Goal: Transaction & Acquisition: Obtain resource

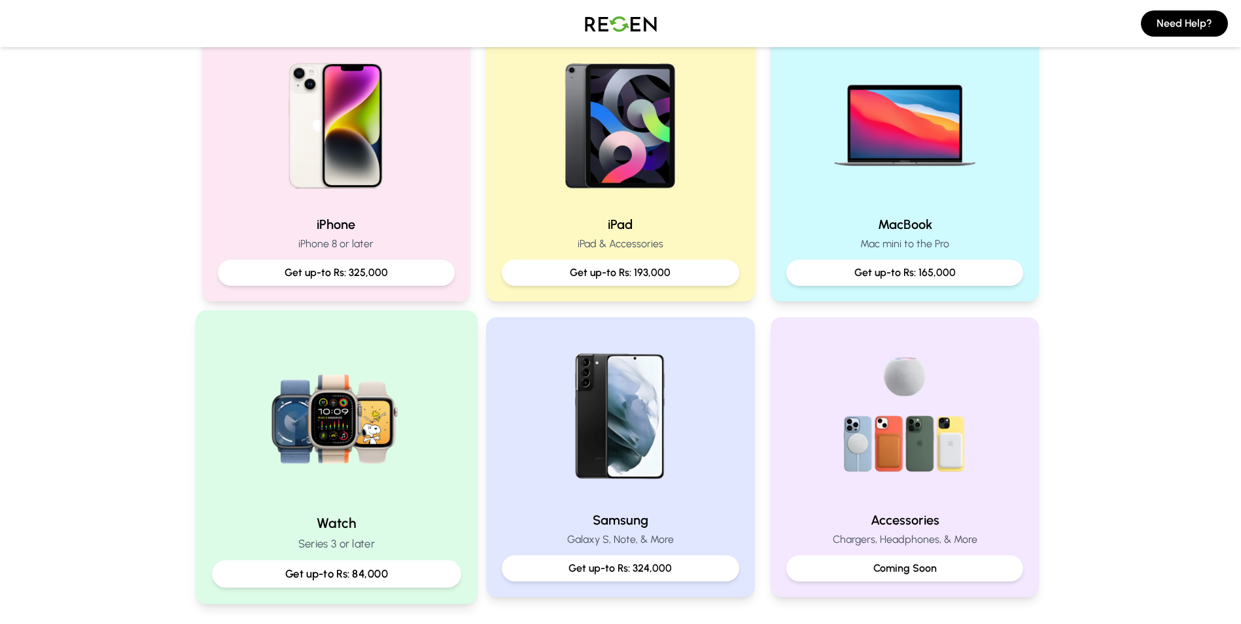
scroll to position [326, 0]
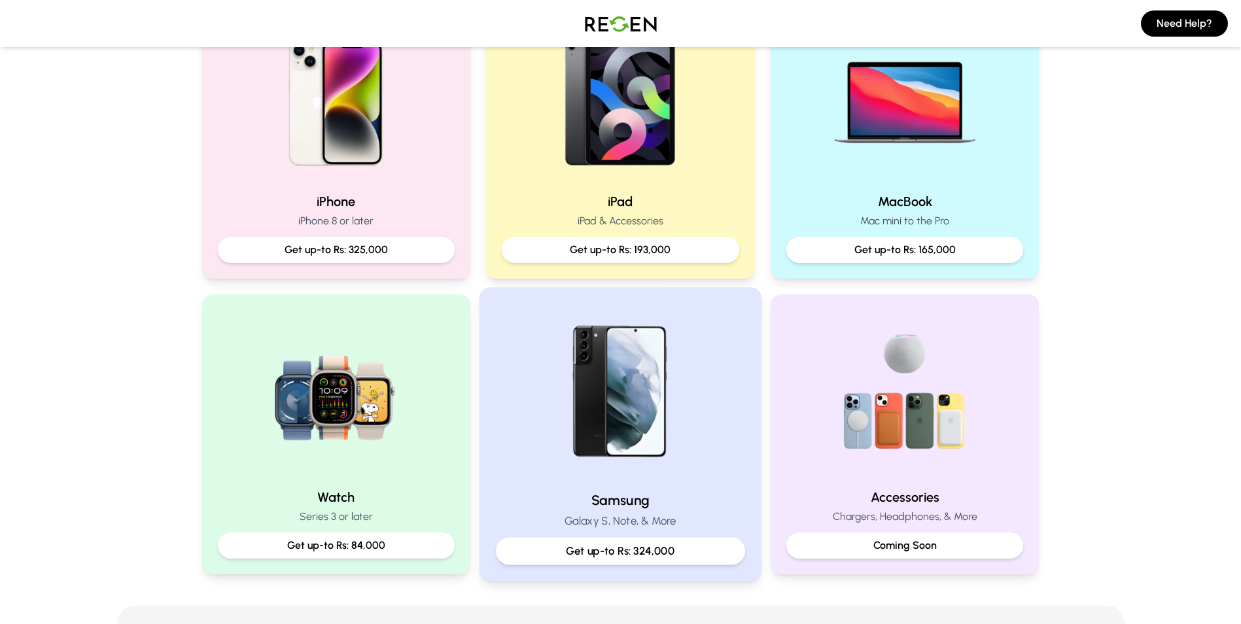
click at [666, 543] on p "Get up-to Rs: 324,000" at bounding box center [620, 551] width 227 height 16
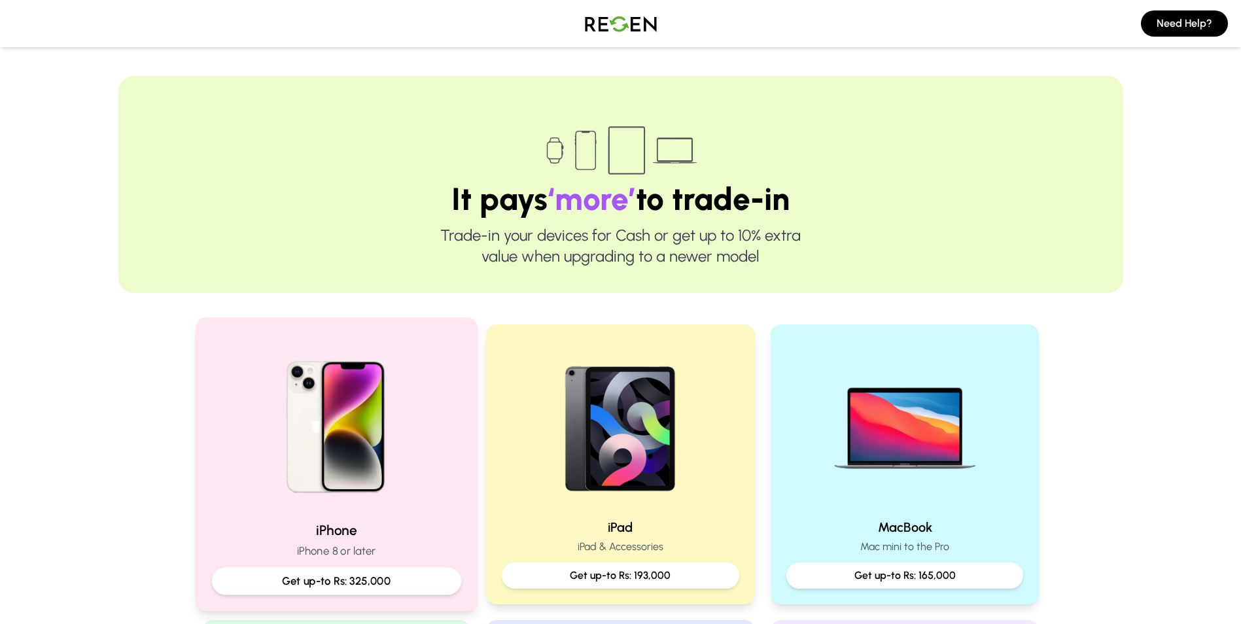
click at [420, 553] on p "iPhone 8 or later" at bounding box center [335, 551] width 249 height 16
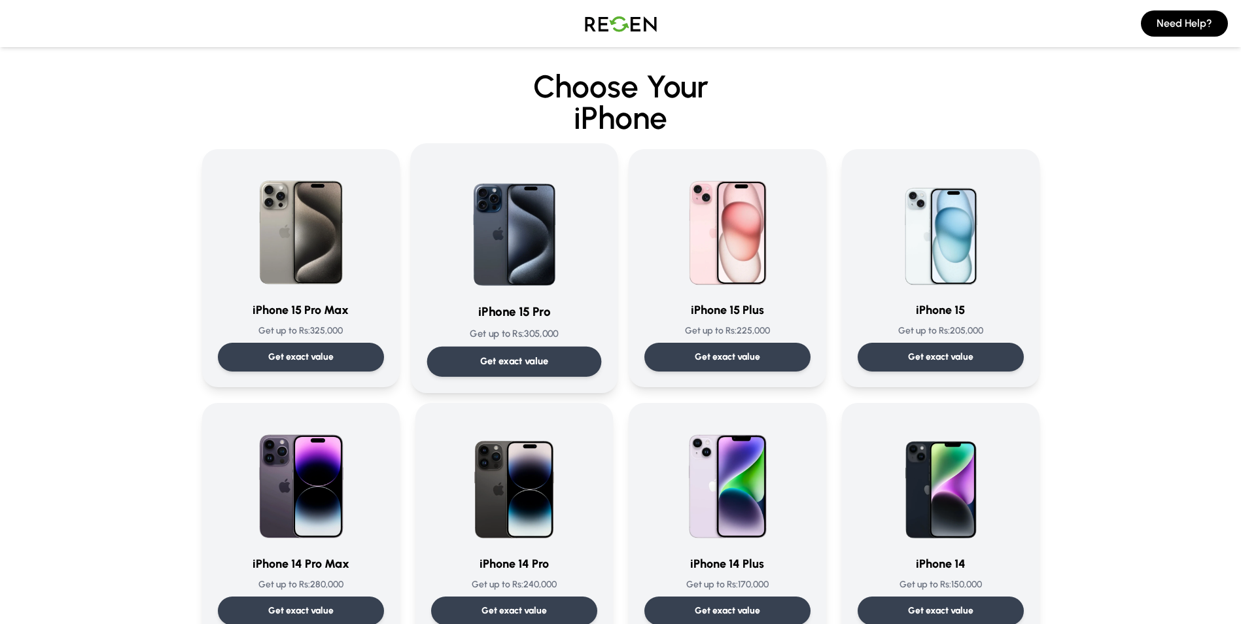
click at [536, 350] on div "Get exact value" at bounding box center [514, 362] width 175 height 30
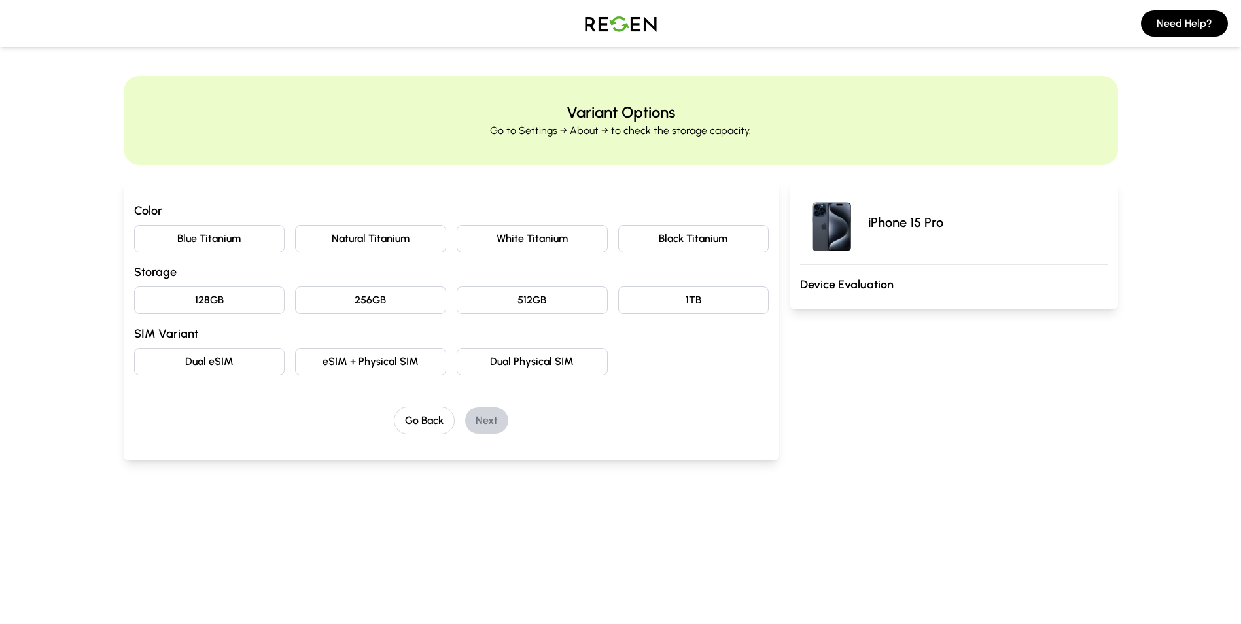
drag, startPoint x: 401, startPoint y: 228, endPoint x: 399, endPoint y: 264, distance: 36.0
click at [399, 252] on button "Natural Titanium" at bounding box center [370, 238] width 151 height 27
click at [394, 313] on button "256GB" at bounding box center [370, 300] width 151 height 27
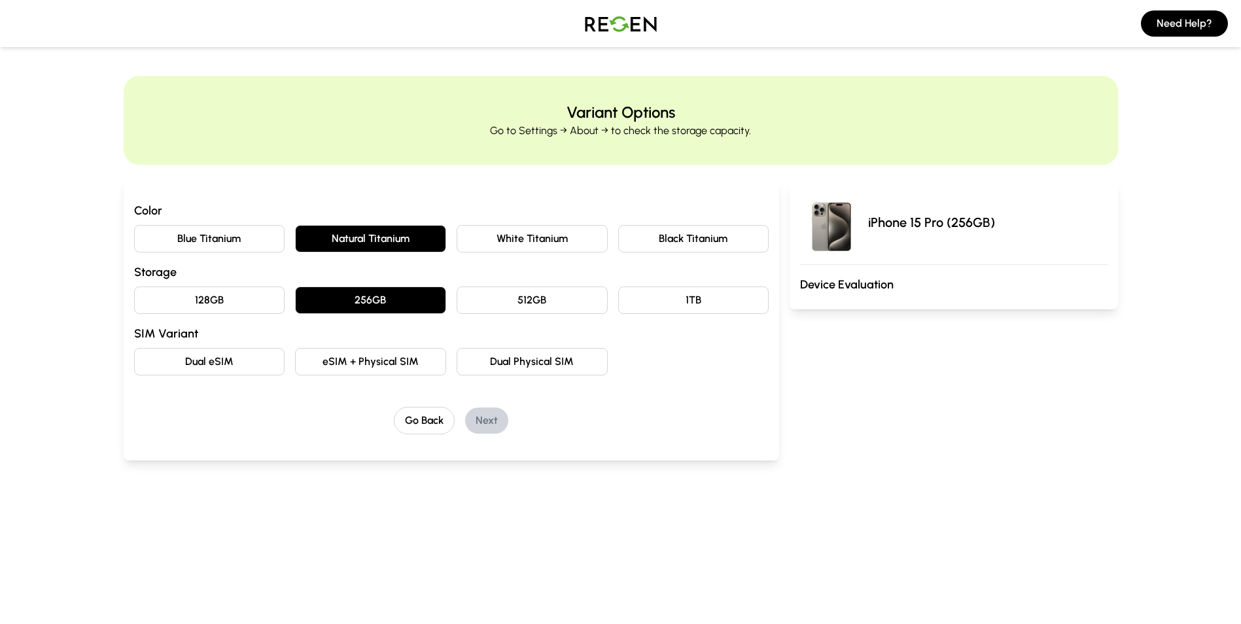
click at [410, 354] on button "eSIM + Physical SIM" at bounding box center [370, 361] width 151 height 27
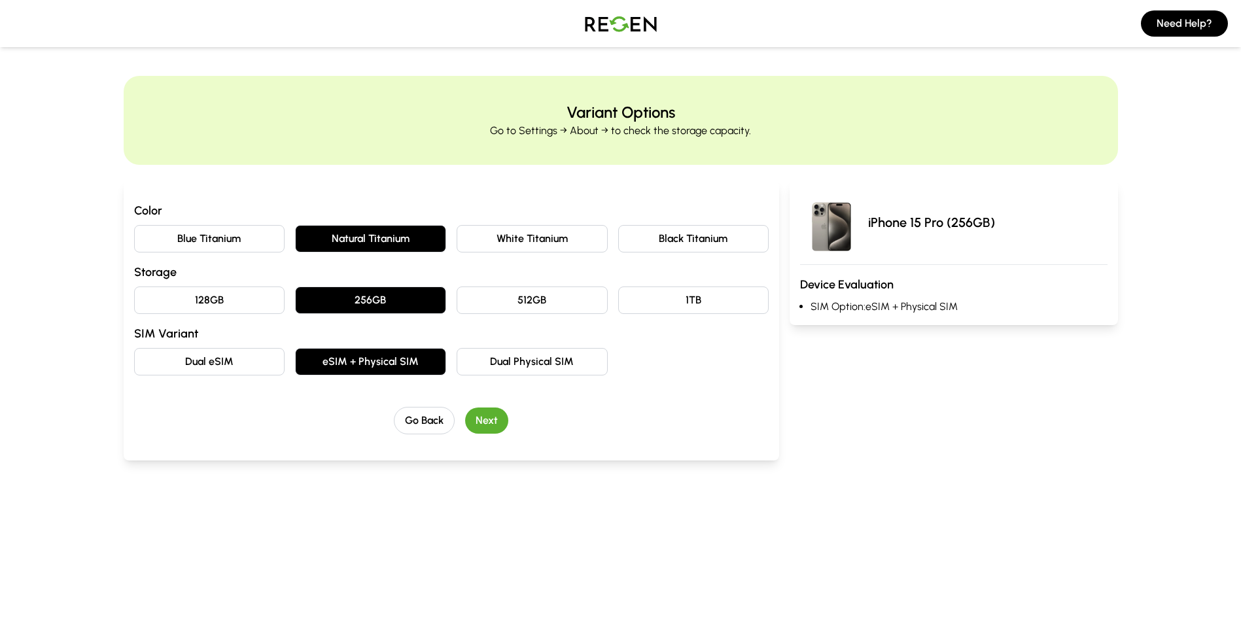
click at [482, 428] on button "Next" at bounding box center [486, 421] width 43 height 26
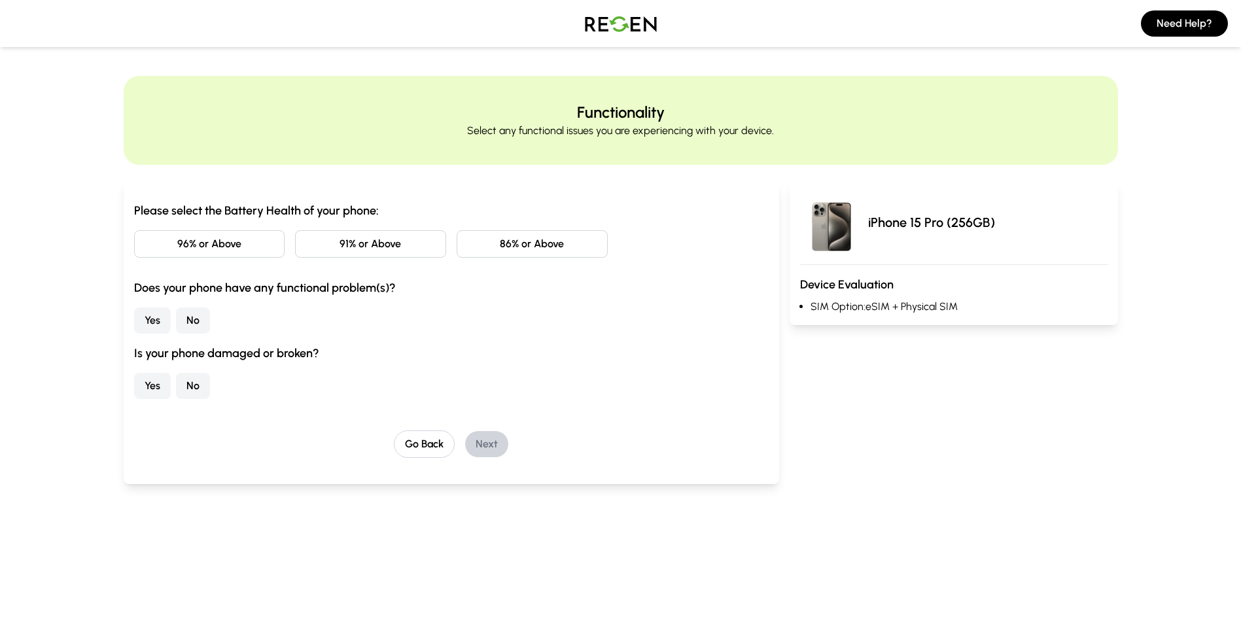
click at [497, 244] on button "86% or Above" at bounding box center [532, 243] width 151 height 27
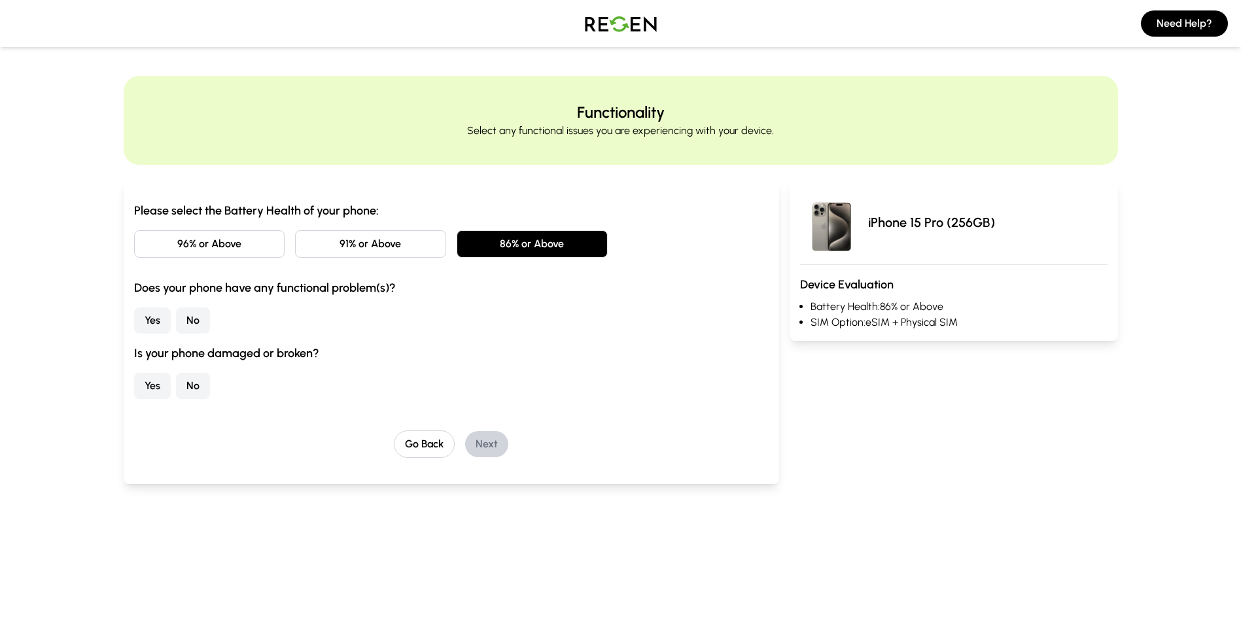
drag, startPoint x: 194, startPoint y: 315, endPoint x: 211, endPoint y: 364, distance: 51.7
click at [209, 353] on div "Please select the Battery Health of your phone: 96% or Above 91% or Above 86% o…" at bounding box center [451, 301] width 635 height 198
click at [190, 381] on button "No" at bounding box center [193, 386] width 34 height 26
click at [184, 323] on button "No" at bounding box center [193, 320] width 34 height 26
click at [490, 442] on button "Next" at bounding box center [486, 444] width 43 height 26
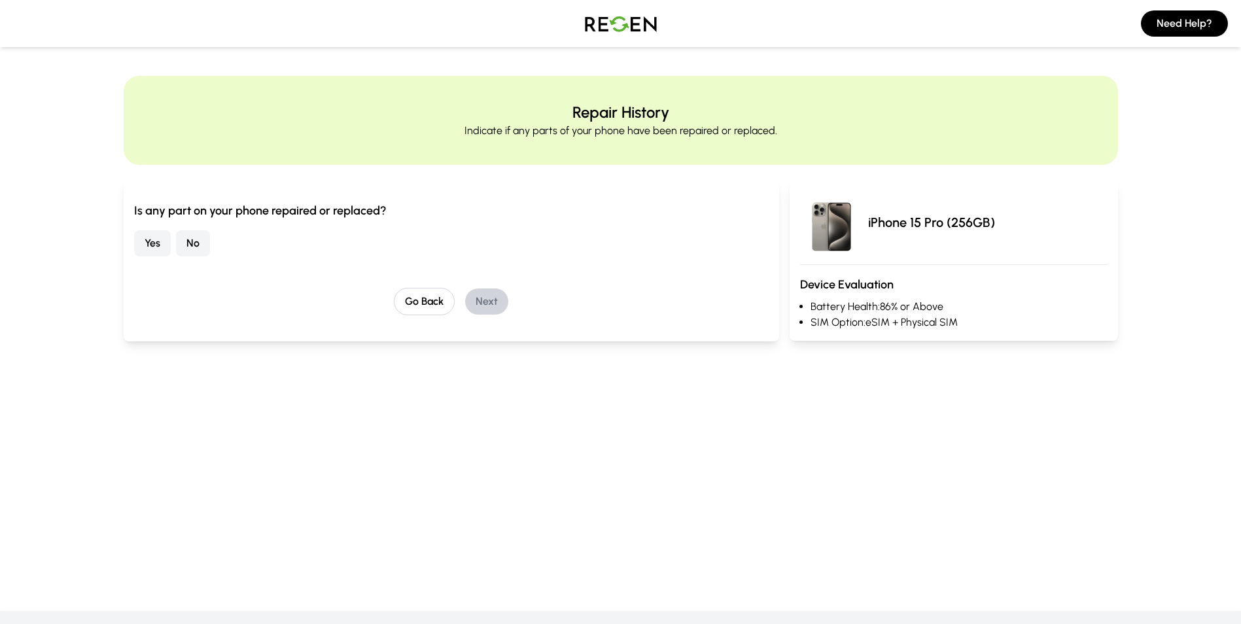
drag, startPoint x: 184, startPoint y: 245, endPoint x: 197, endPoint y: 241, distance: 13.2
click at [189, 243] on button "No" at bounding box center [193, 243] width 34 height 26
click at [499, 300] on button "Next" at bounding box center [486, 302] width 43 height 26
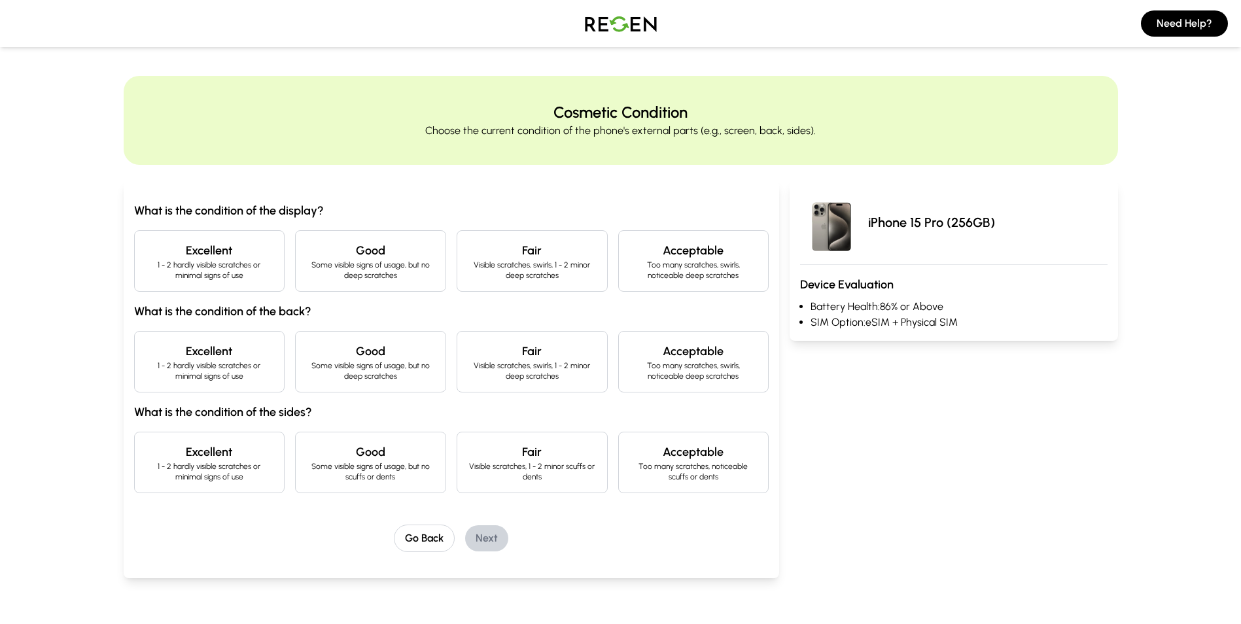
click at [224, 264] on p "1 - 2 hardly visible scratches or minimal signs of use" at bounding box center [209, 270] width 129 height 21
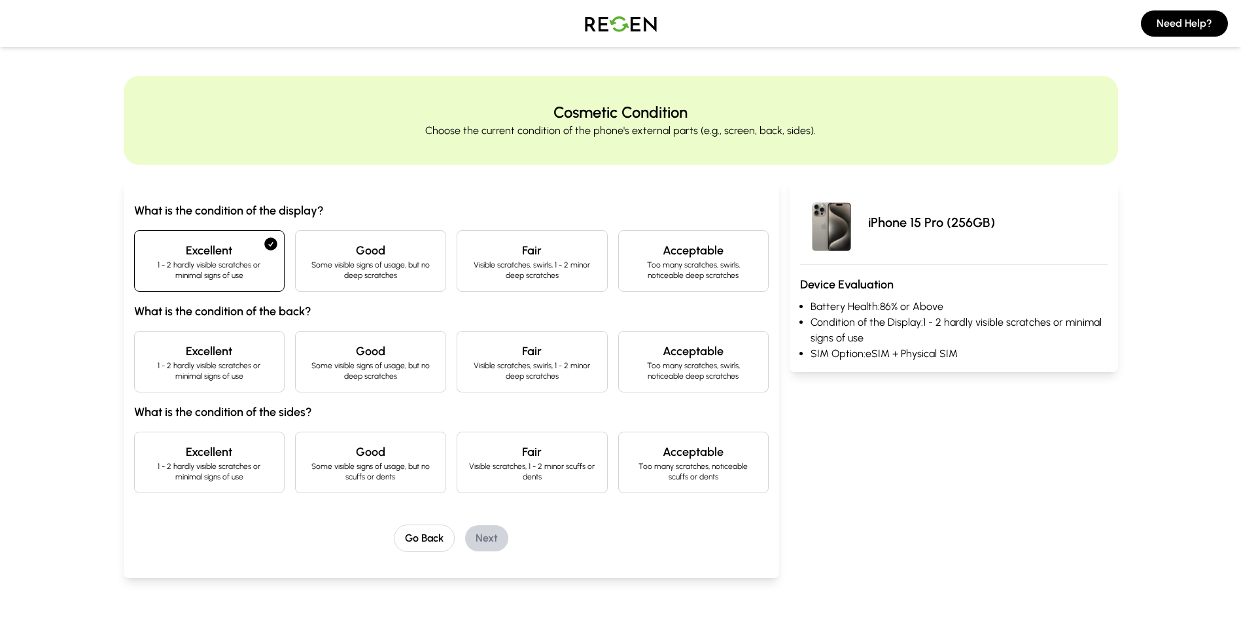
click at [251, 389] on div "Excellent 1 - 2 hardly visible scratches or minimal signs of use" at bounding box center [209, 361] width 151 height 61
drag, startPoint x: 241, startPoint y: 488, endPoint x: 234, endPoint y: 495, distance: 9.7
click at [234, 495] on div "What is the condition of the display? Excellent 1 - 2 hardly visible scratches …" at bounding box center [451, 377] width 635 height 351
click at [191, 464] on p "1 - 2 hardly visible scratches or minimal signs of use" at bounding box center [209, 471] width 129 height 21
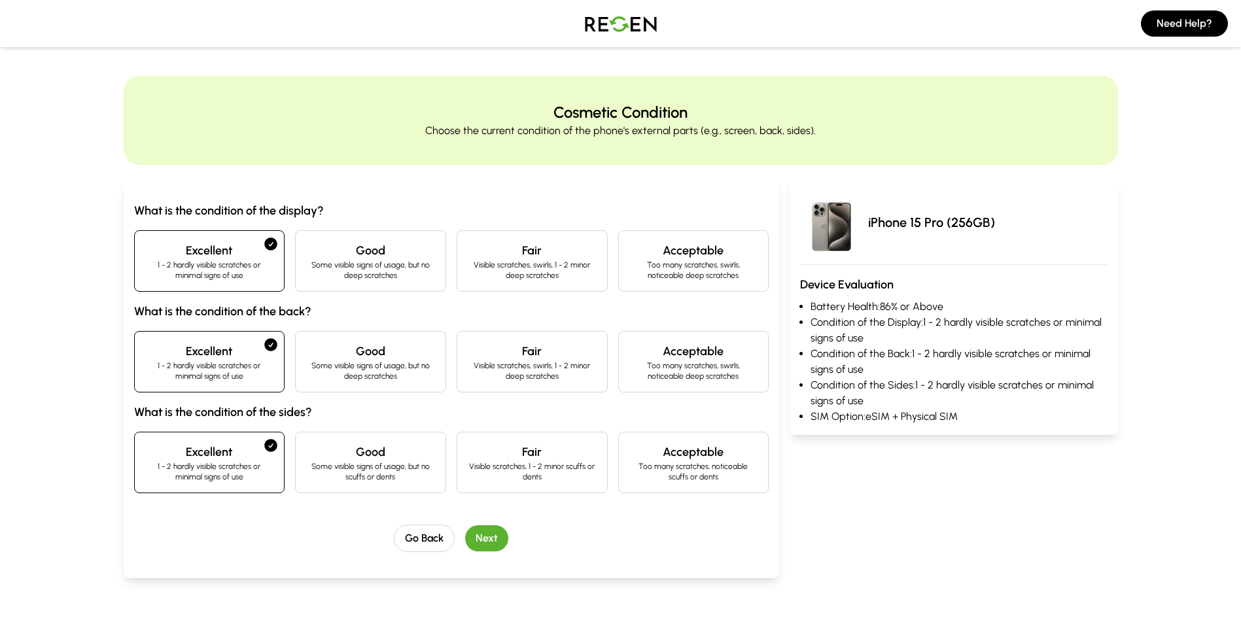
click at [483, 540] on button "Next" at bounding box center [486, 538] width 43 height 26
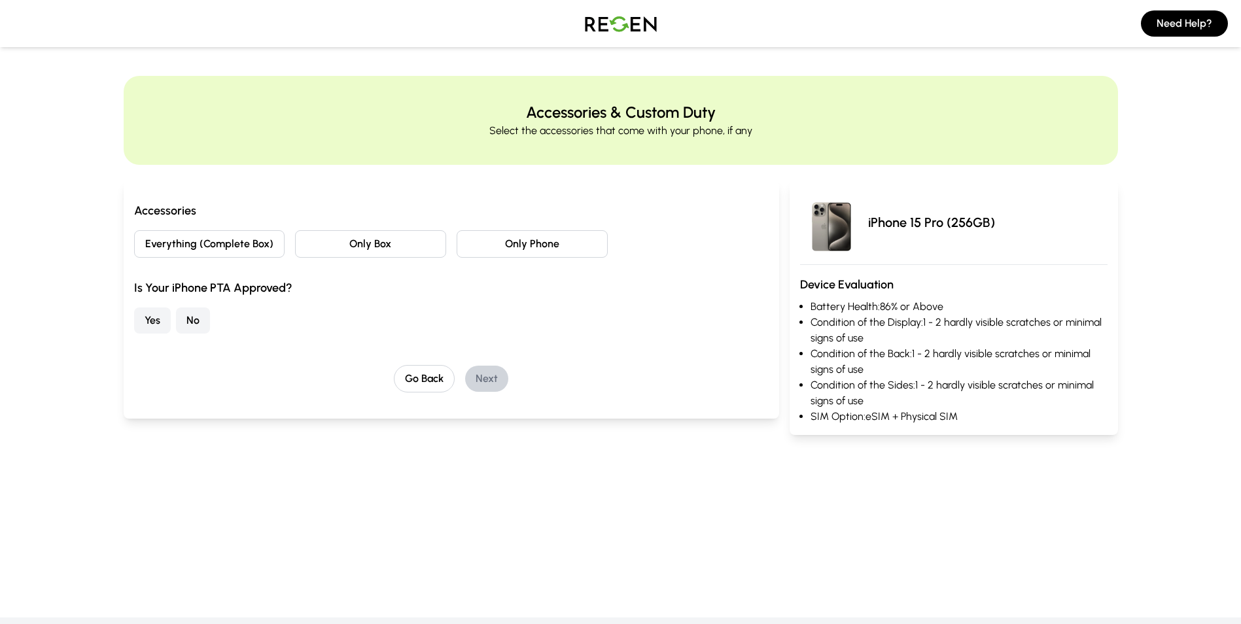
drag, startPoint x: 234, startPoint y: 249, endPoint x: 128, endPoint y: 358, distance: 151.8
click at [232, 251] on button "Everything (Complete Box)" at bounding box center [209, 243] width 151 height 27
click at [145, 322] on button "Yes" at bounding box center [152, 320] width 37 height 26
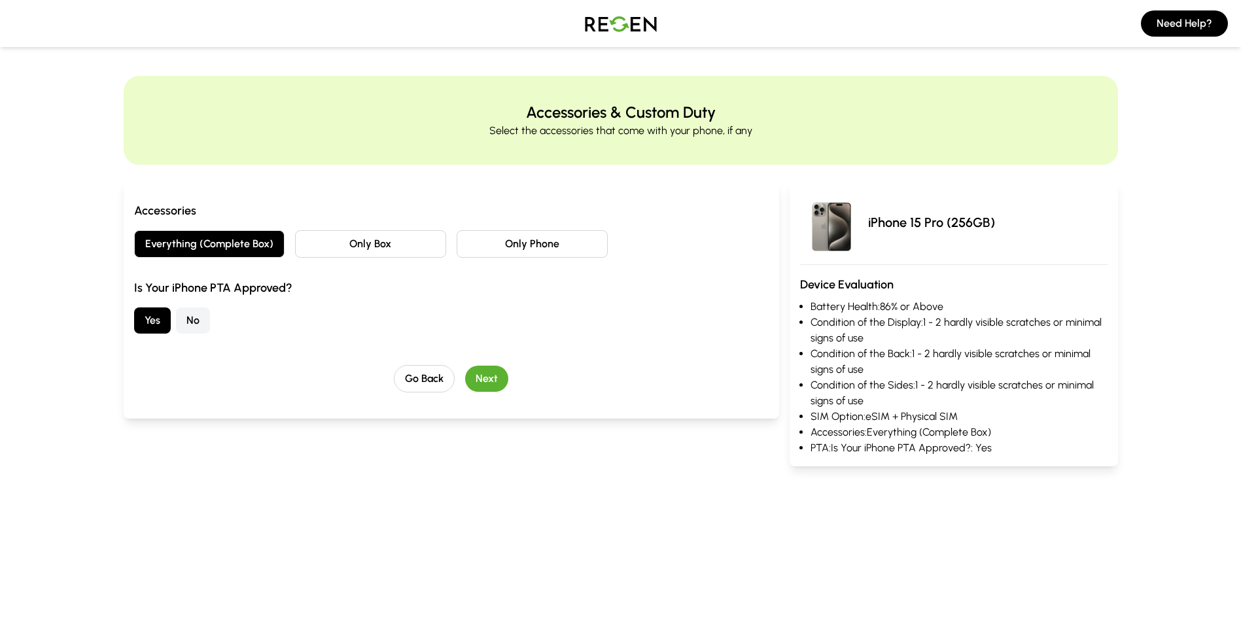
click at [502, 378] on button "Next" at bounding box center [486, 379] width 43 height 26
